Goal: Complete application form: Complete application form

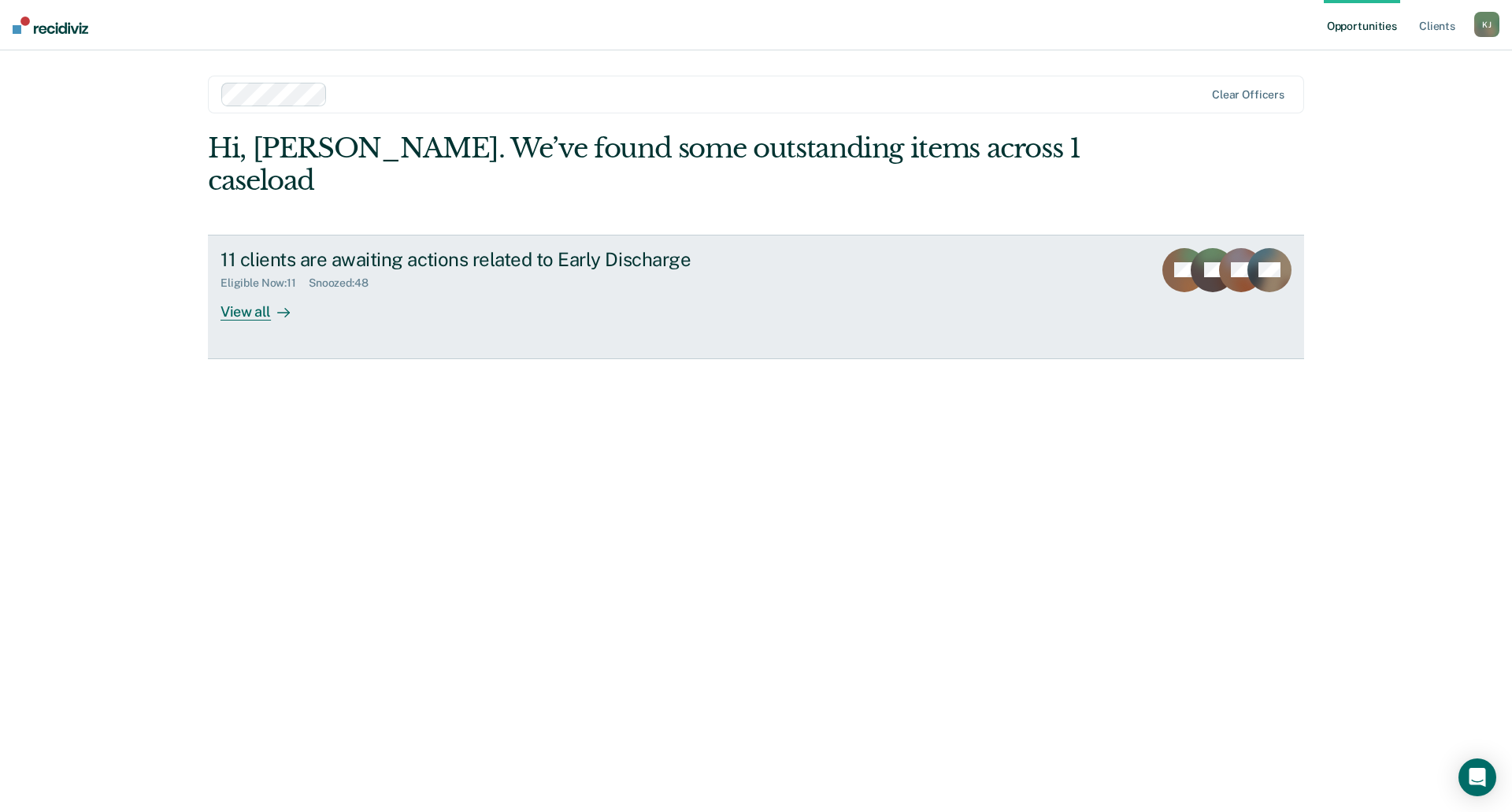
click at [240, 290] on div "View all" at bounding box center [264, 305] width 88 height 30
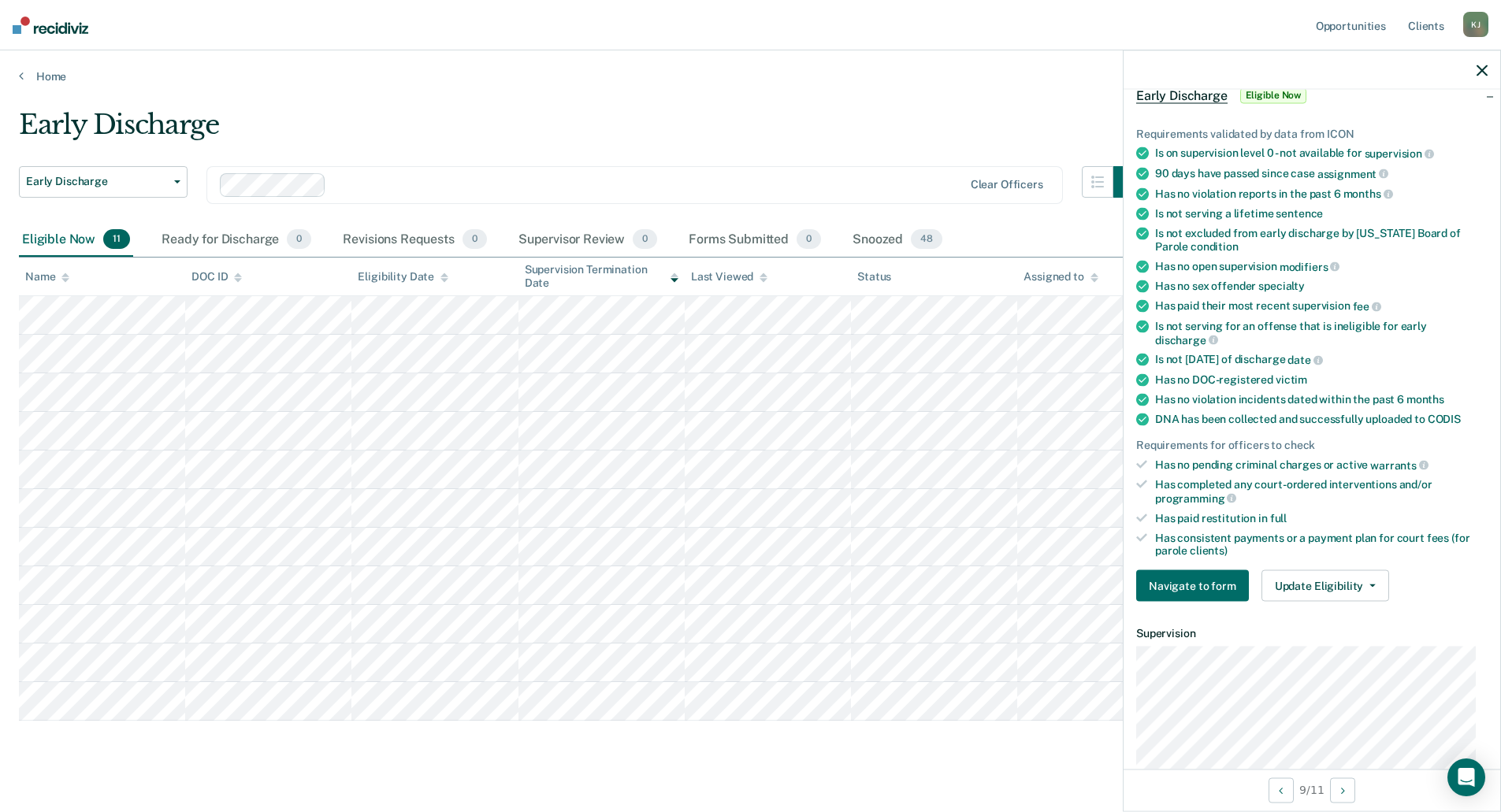
scroll to position [76, 0]
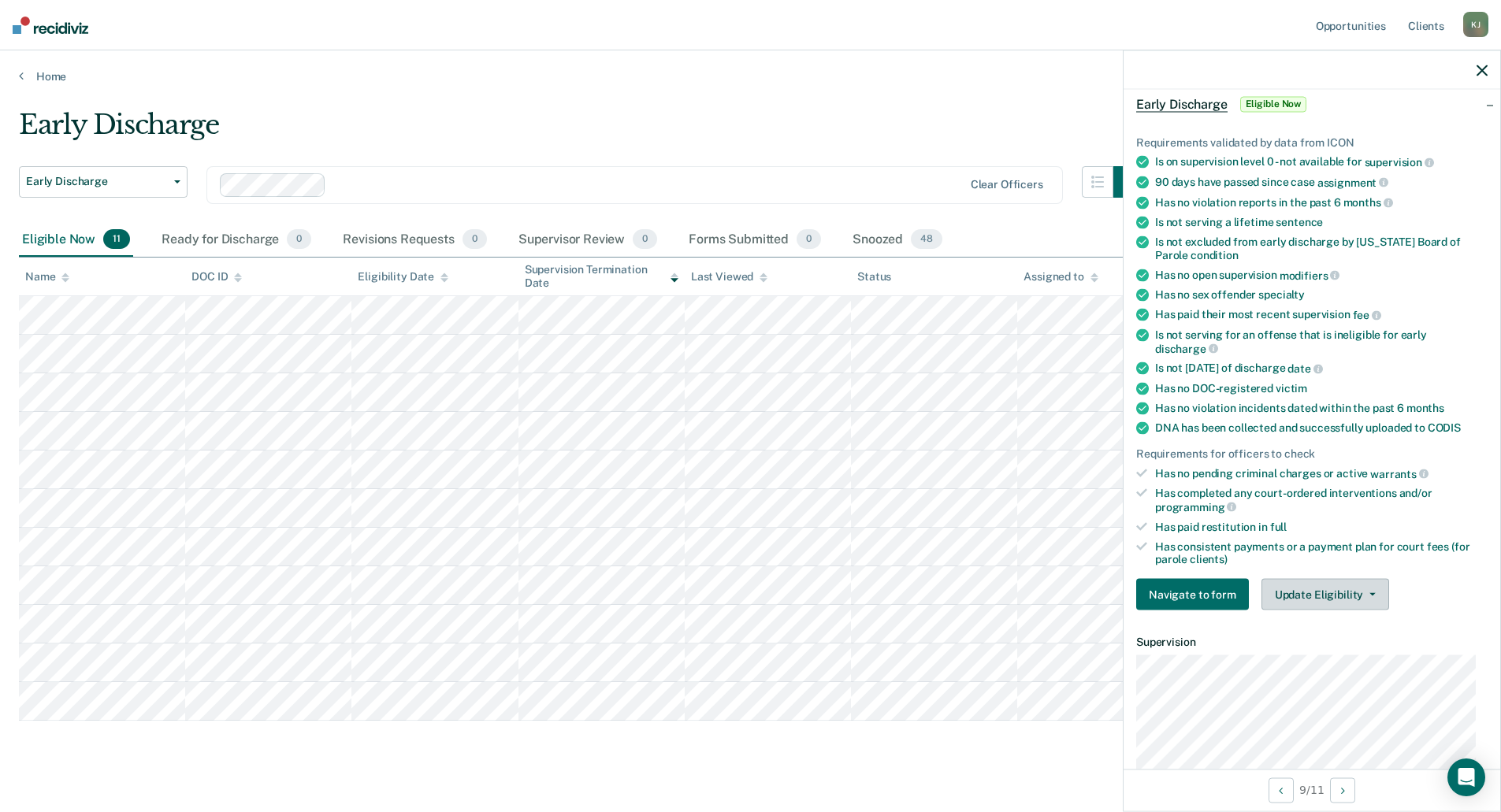
click at [1369, 594] on icon "button" at bounding box center [1372, 594] width 6 height 3
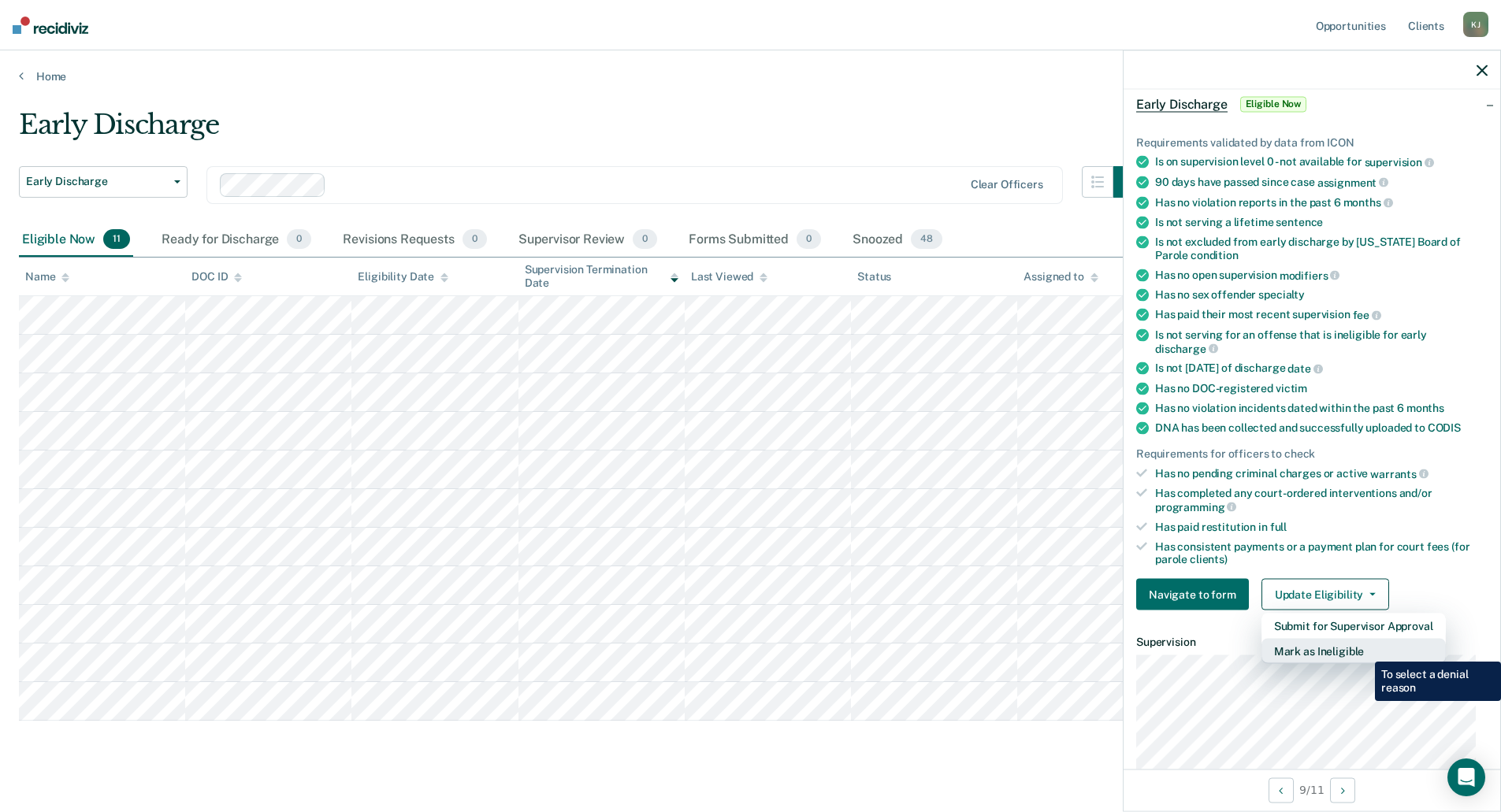
click at [1362, 649] on button "Mark as Ineligible" at bounding box center [1352, 650] width 184 height 25
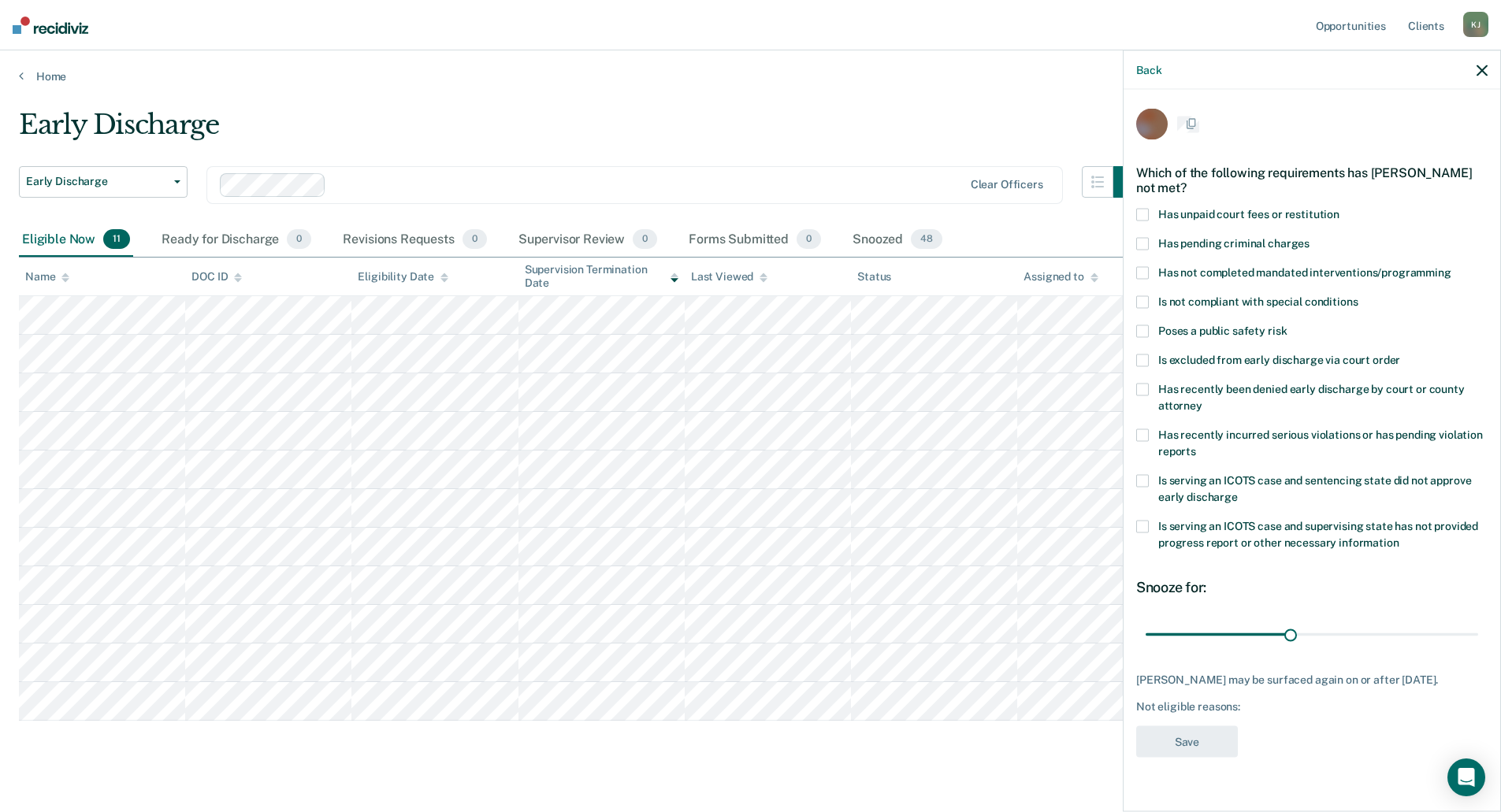
scroll to position [0, 0]
click at [1144, 238] on span at bounding box center [1142, 245] width 13 height 13
click at [1309, 238] on input "Has pending criminal charges" at bounding box center [1309, 238] width 0 height 0
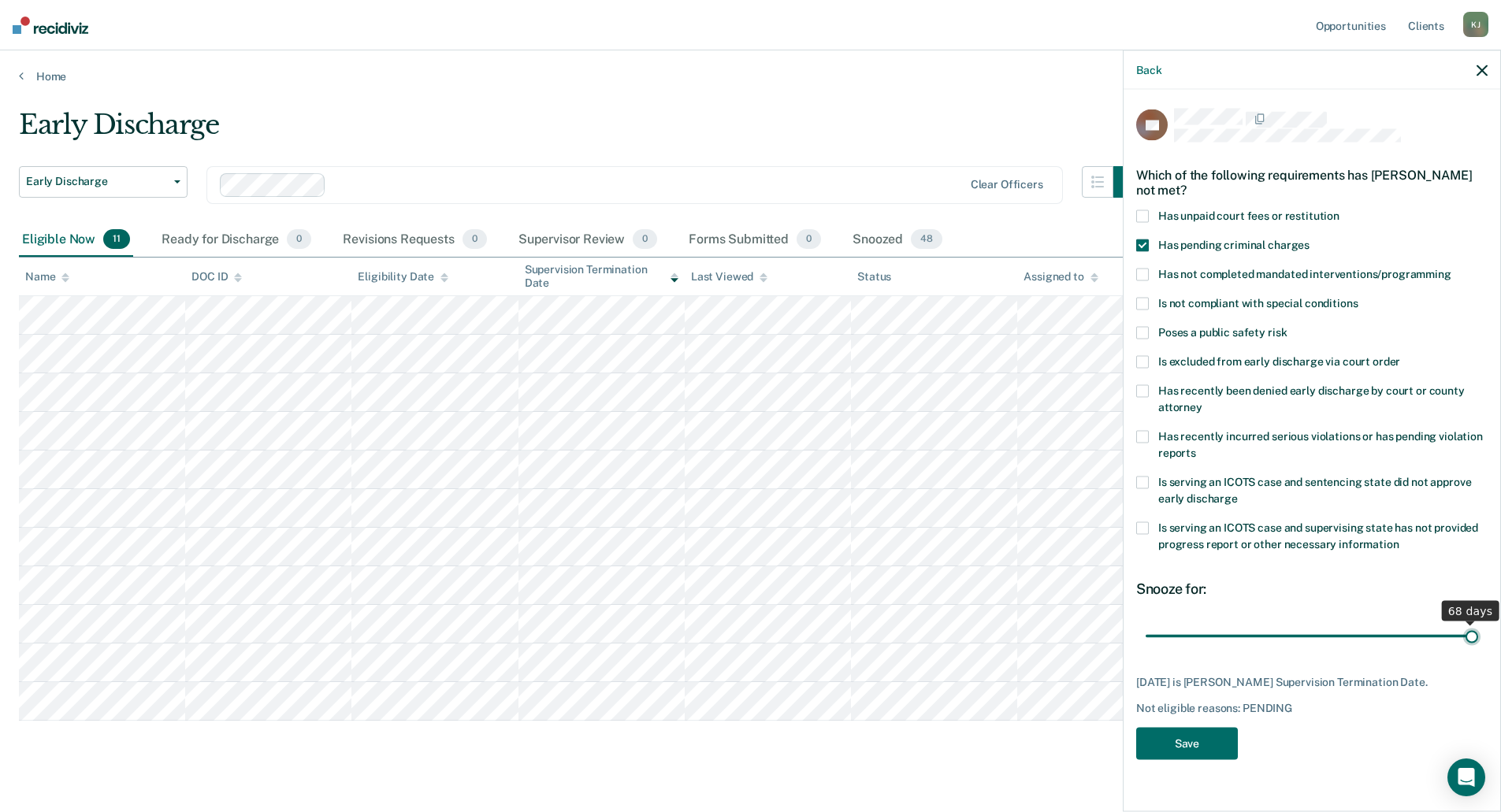
drag, startPoint x: 1290, startPoint y: 620, endPoint x: 1484, endPoint y: 616, distance: 194.0
type input "68"
click at [1478, 622] on input "range" at bounding box center [1312, 636] width 333 height 28
drag, startPoint x: 1472, startPoint y: 620, endPoint x: 1483, endPoint y: 621, distance: 11.0
click at [1478, 622] on input "range" at bounding box center [1312, 636] width 333 height 28
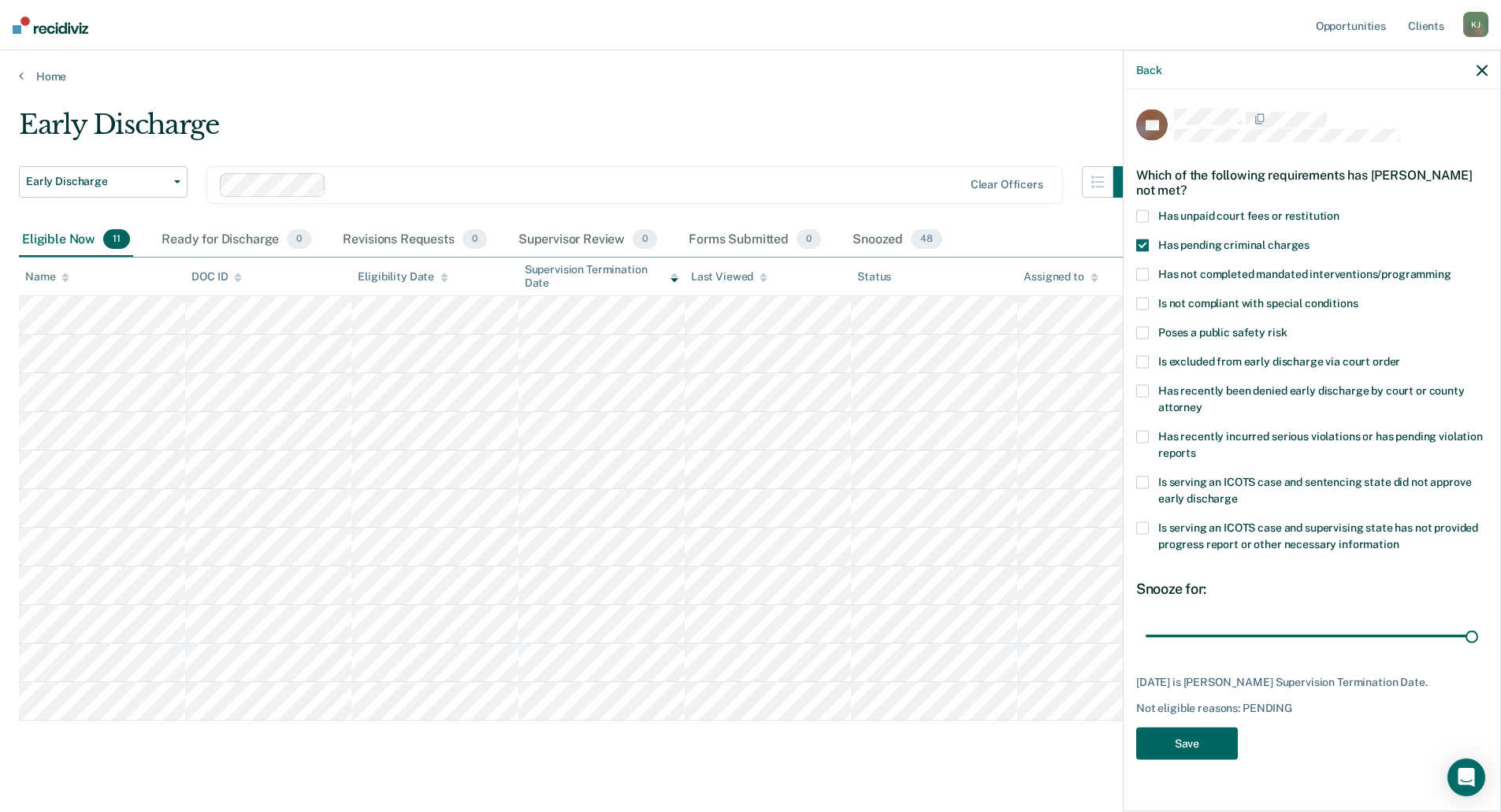
click at [1202, 732] on button "Save" at bounding box center [1187, 743] width 102 height 32
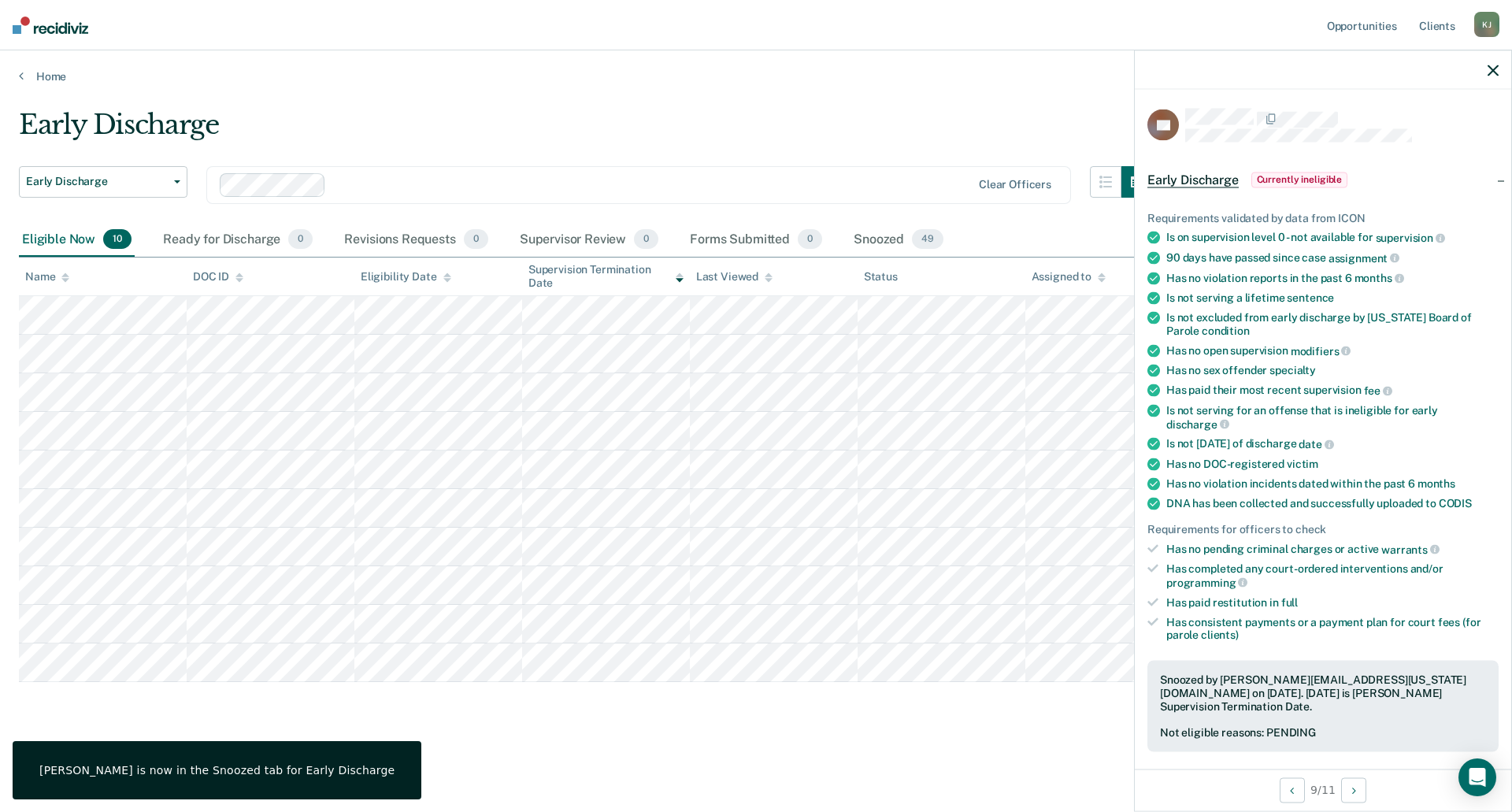
click at [1490, 66] on icon "button" at bounding box center [1494, 70] width 11 height 11
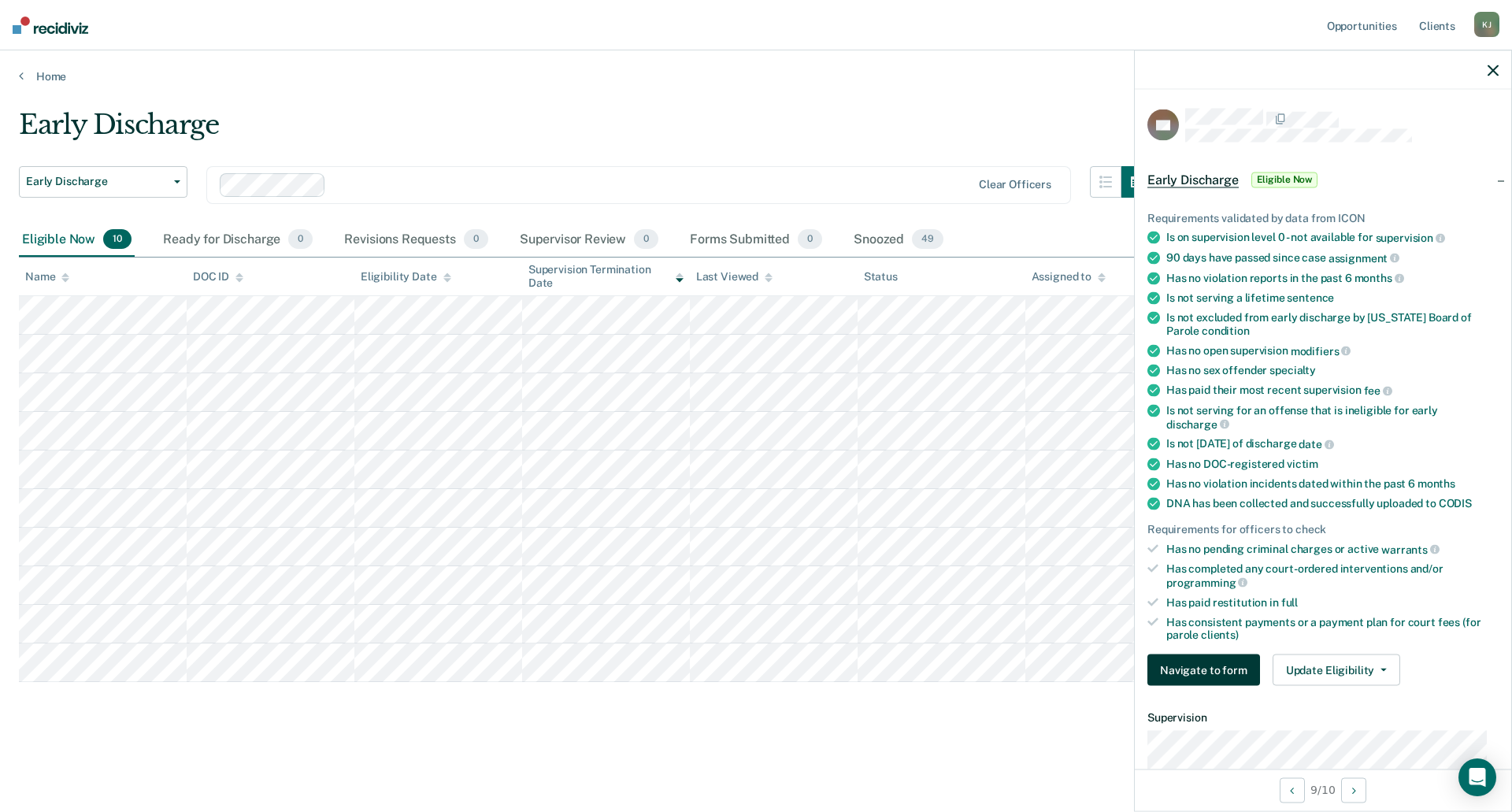
click at [1207, 669] on button "Navigate to form" at bounding box center [1204, 670] width 113 height 31
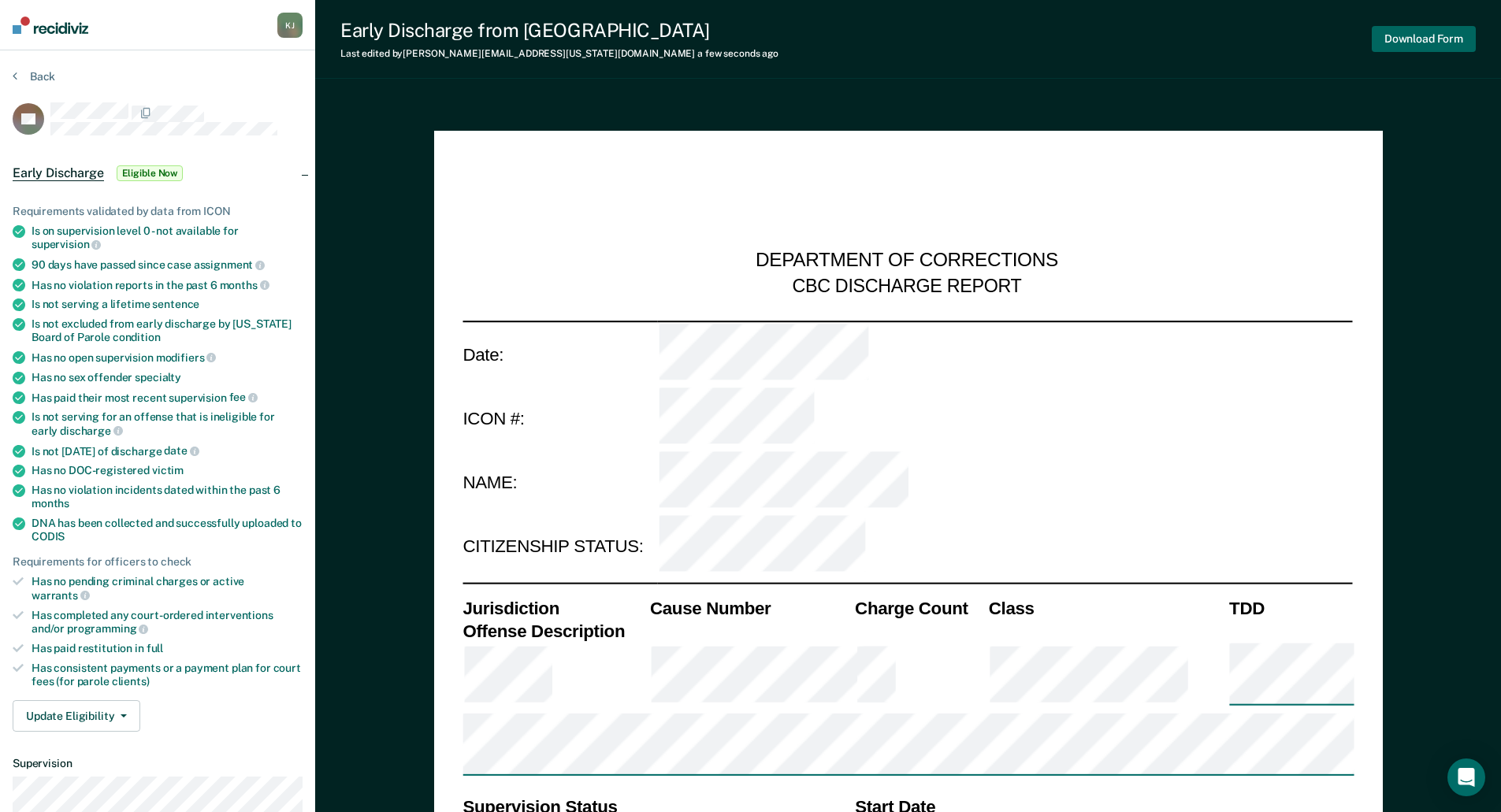
click at [1417, 40] on button "Download Form" at bounding box center [1423, 39] width 104 height 26
type textarea "x"
